Goal: Task Accomplishment & Management: Complete application form

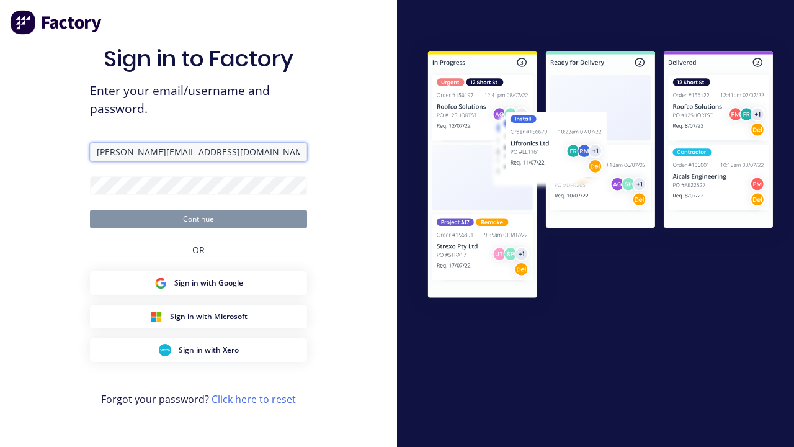
type input "harold+auto@factory.app"
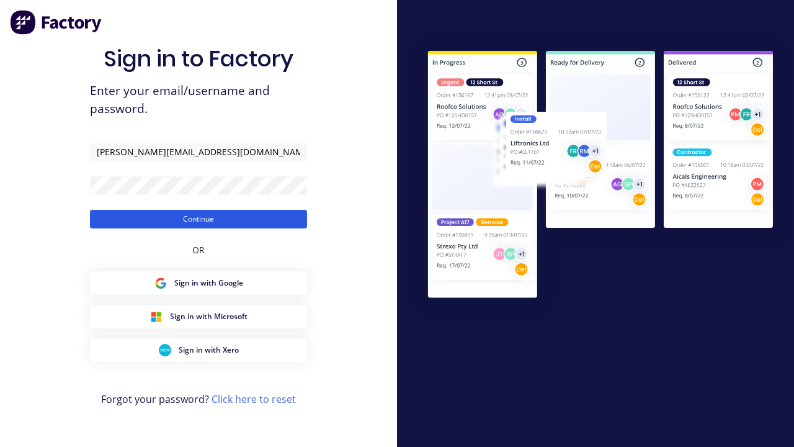
click at [199, 218] on button "Continue" at bounding box center [198, 219] width 217 height 19
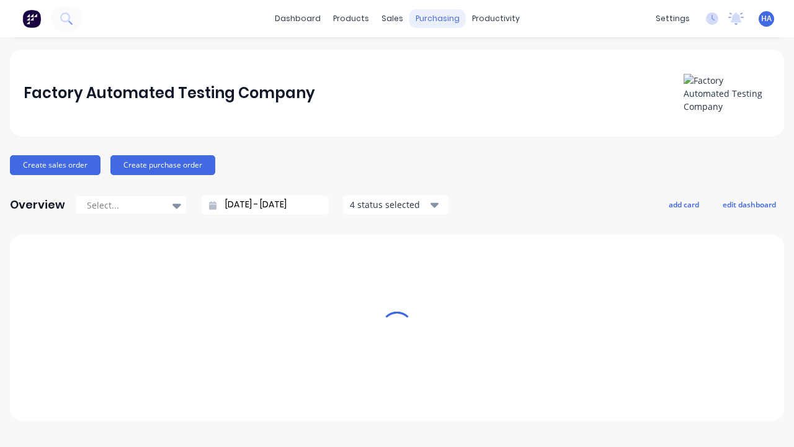
click at [432, 19] on div "purchasing" at bounding box center [437, 18] width 56 height 19
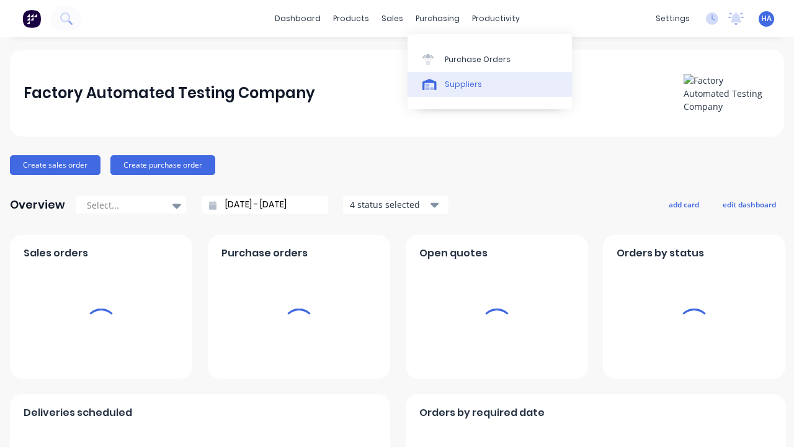
click at [489, 84] on link "Suppliers" at bounding box center [490, 84] width 164 height 25
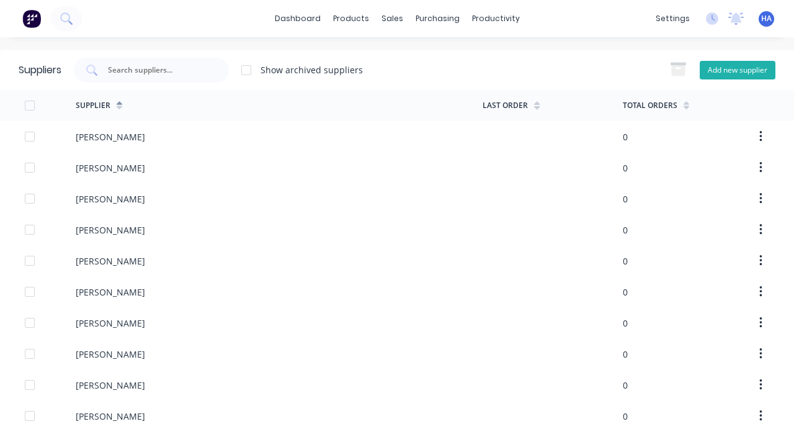
click at [737, 69] on button "Add new supplier" at bounding box center [738, 70] width 76 height 19
select select "AU"
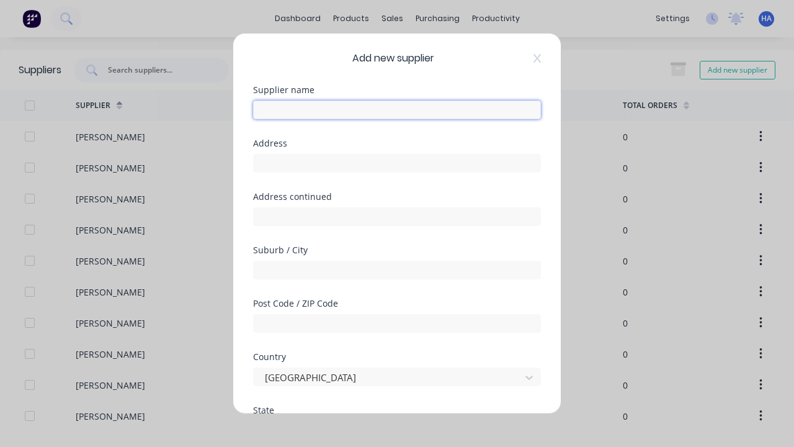
click at [397, 110] on input "text" at bounding box center [397, 110] width 288 height 19
type input "[PERSON_NAME]"
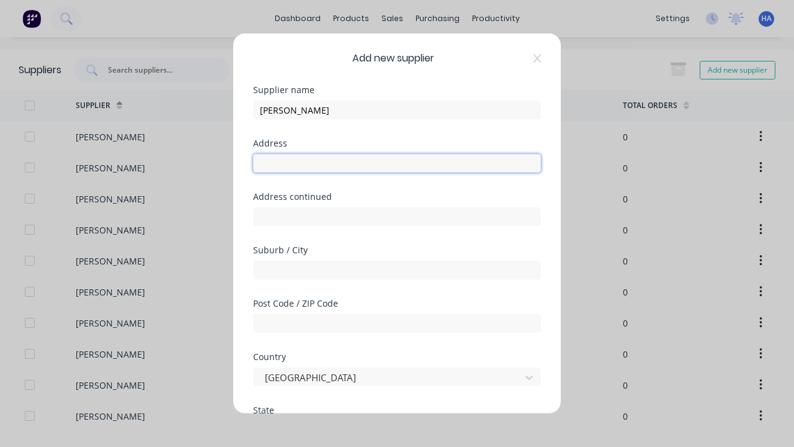
click at [397, 163] on input "text" at bounding box center [397, 163] width 288 height 19
type input "[STREET_ADDRESS]"
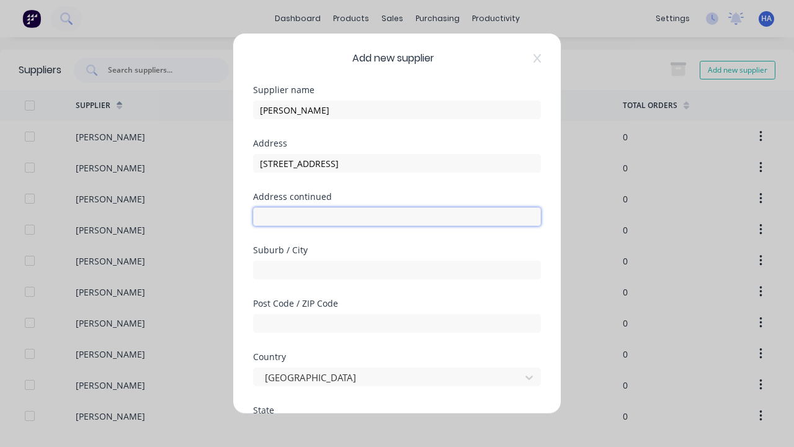
click at [397, 217] on input "text" at bounding box center [397, 216] width 288 height 19
type input "328 Lanep Key"
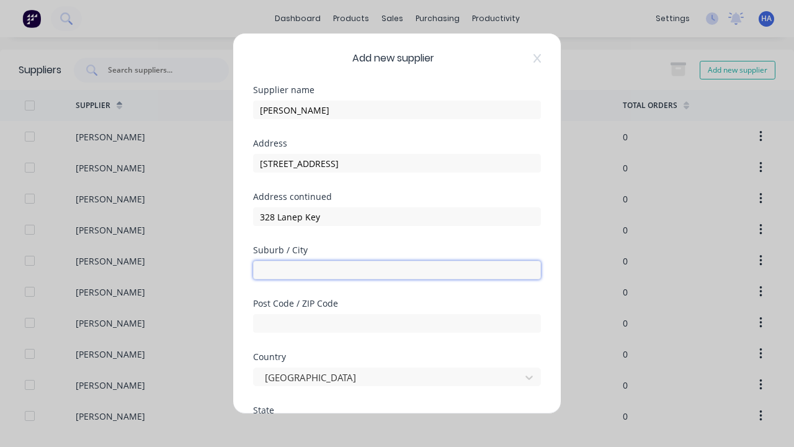
click at [397, 270] on input "text" at bounding box center [397, 270] width 288 height 19
type input "Rieteis"
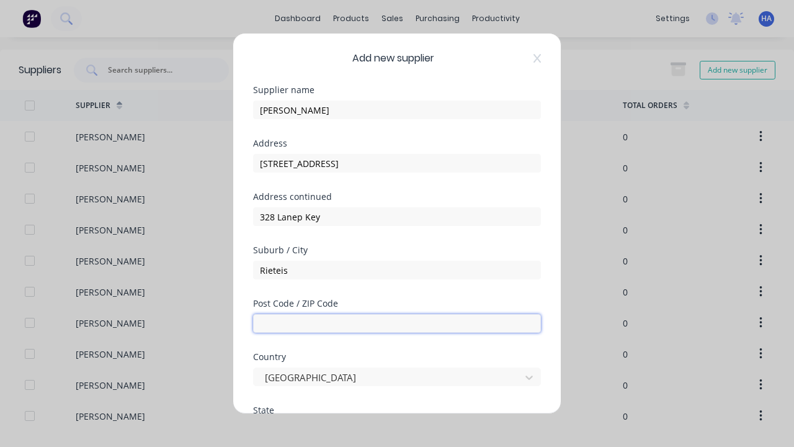
click at [397, 323] on input "text" at bounding box center [397, 323] width 288 height 19
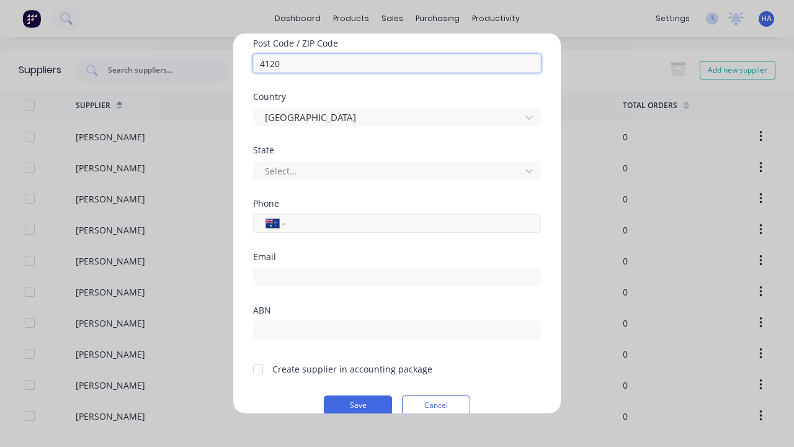
type input "4120"
click at [411, 223] on input "tel" at bounding box center [411, 224] width 234 height 14
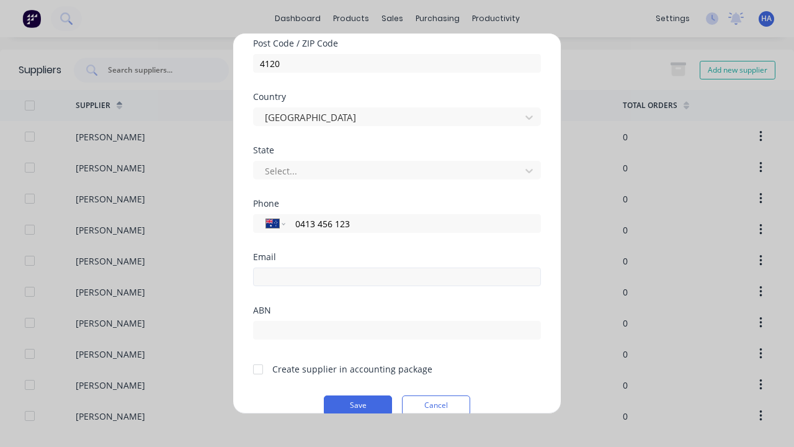
type input "0413 456 123"
click at [397, 277] on input "email" at bounding box center [397, 276] width 288 height 19
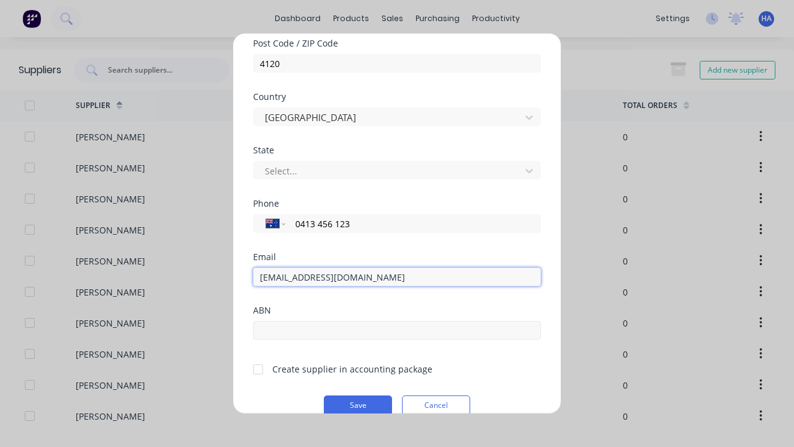
type input "[EMAIL_ADDRESS][DOMAIN_NAME]"
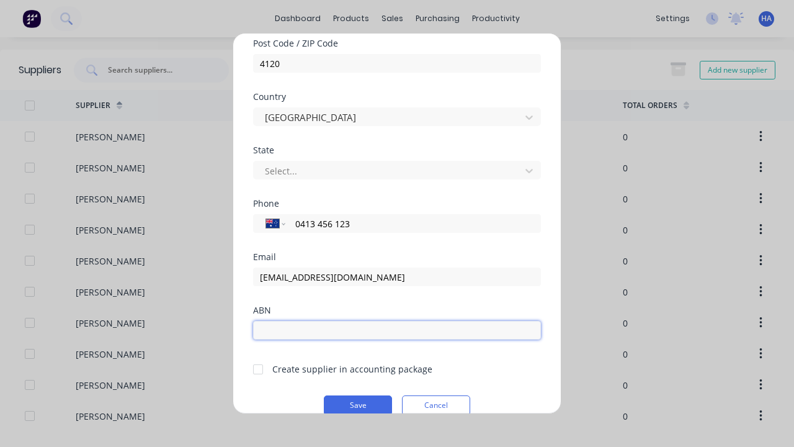
click at [397, 330] on input "text" at bounding box center [397, 330] width 288 height 19
type input "12341234"
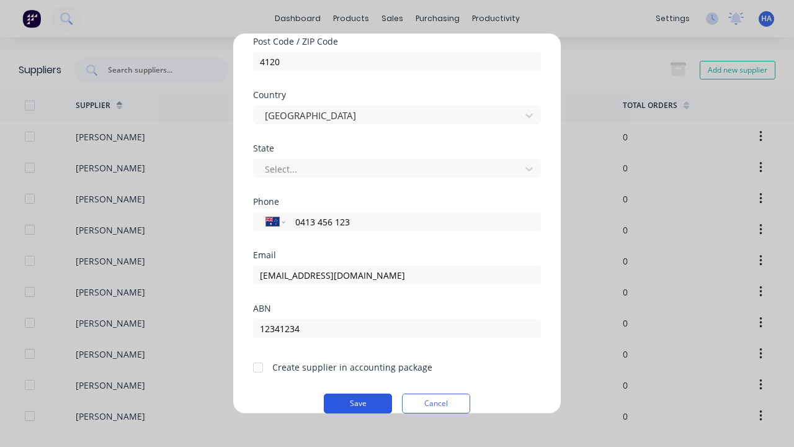
click at [358, 403] on button "Save" at bounding box center [358, 403] width 68 height 20
